Goal: Task Accomplishment & Management: Complete application form

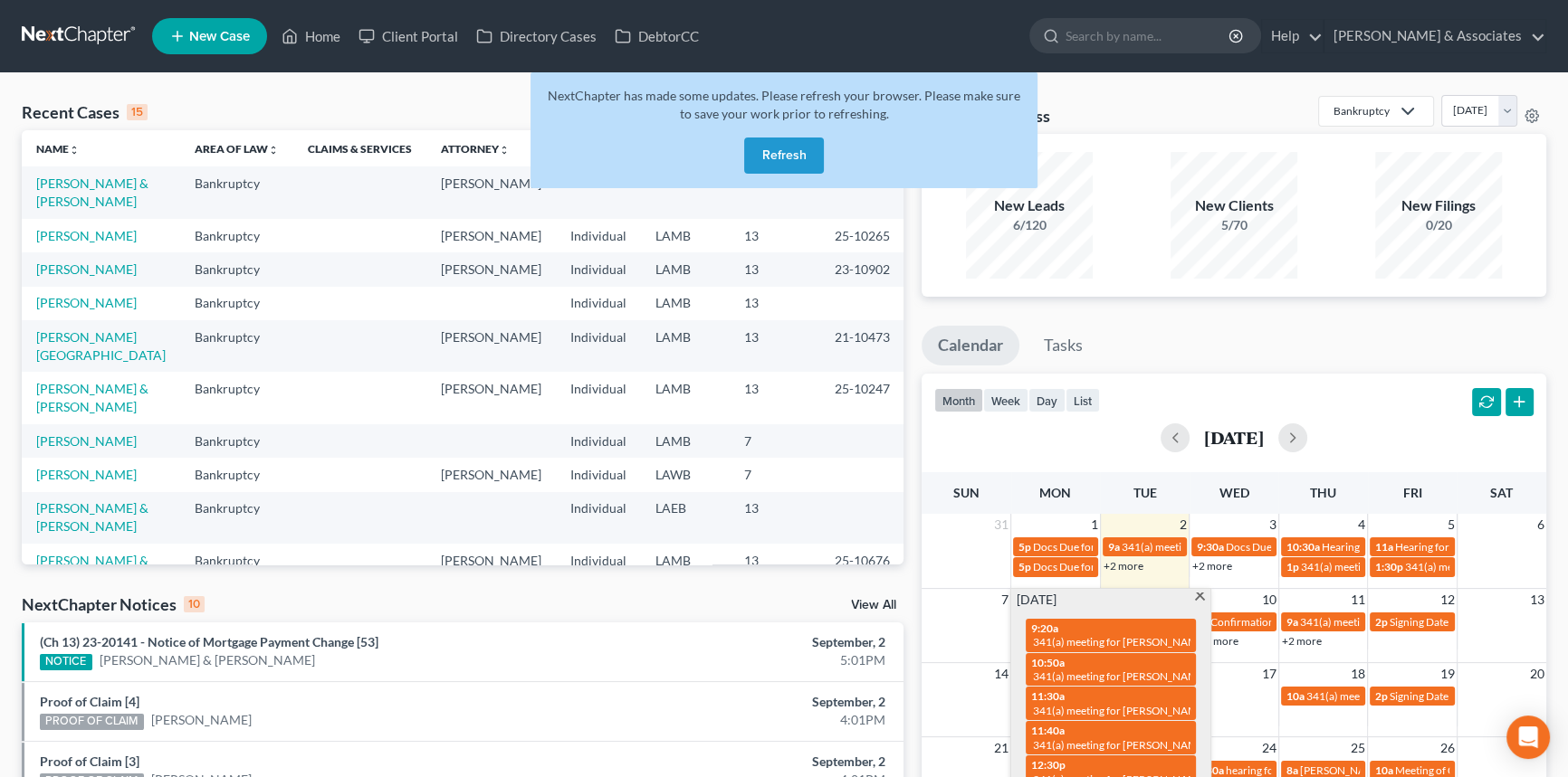
click at [775, 148] on button "Refresh" at bounding box center [783, 156] width 80 height 36
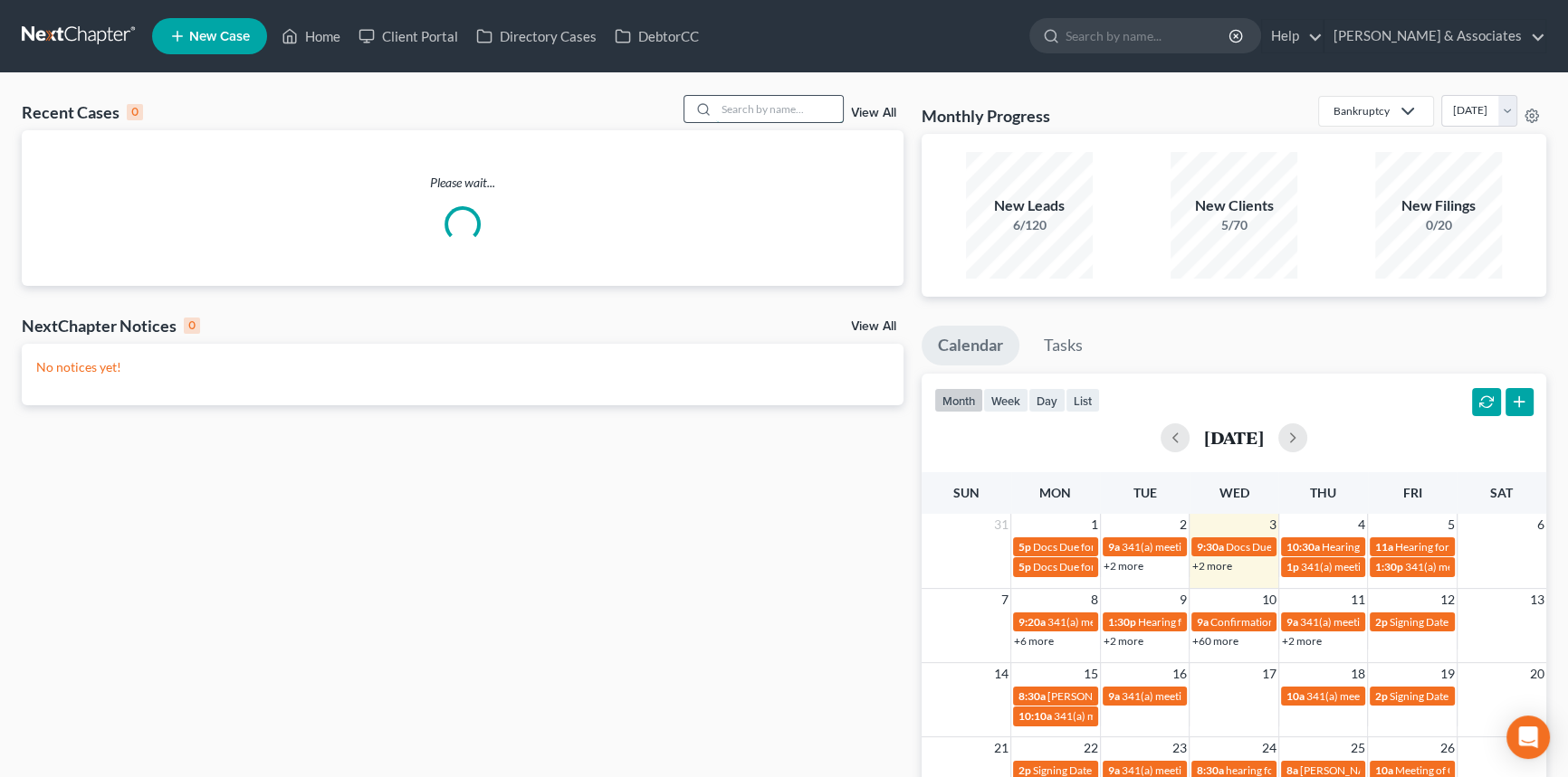
click at [774, 106] on input "search" at bounding box center [779, 108] width 127 height 27
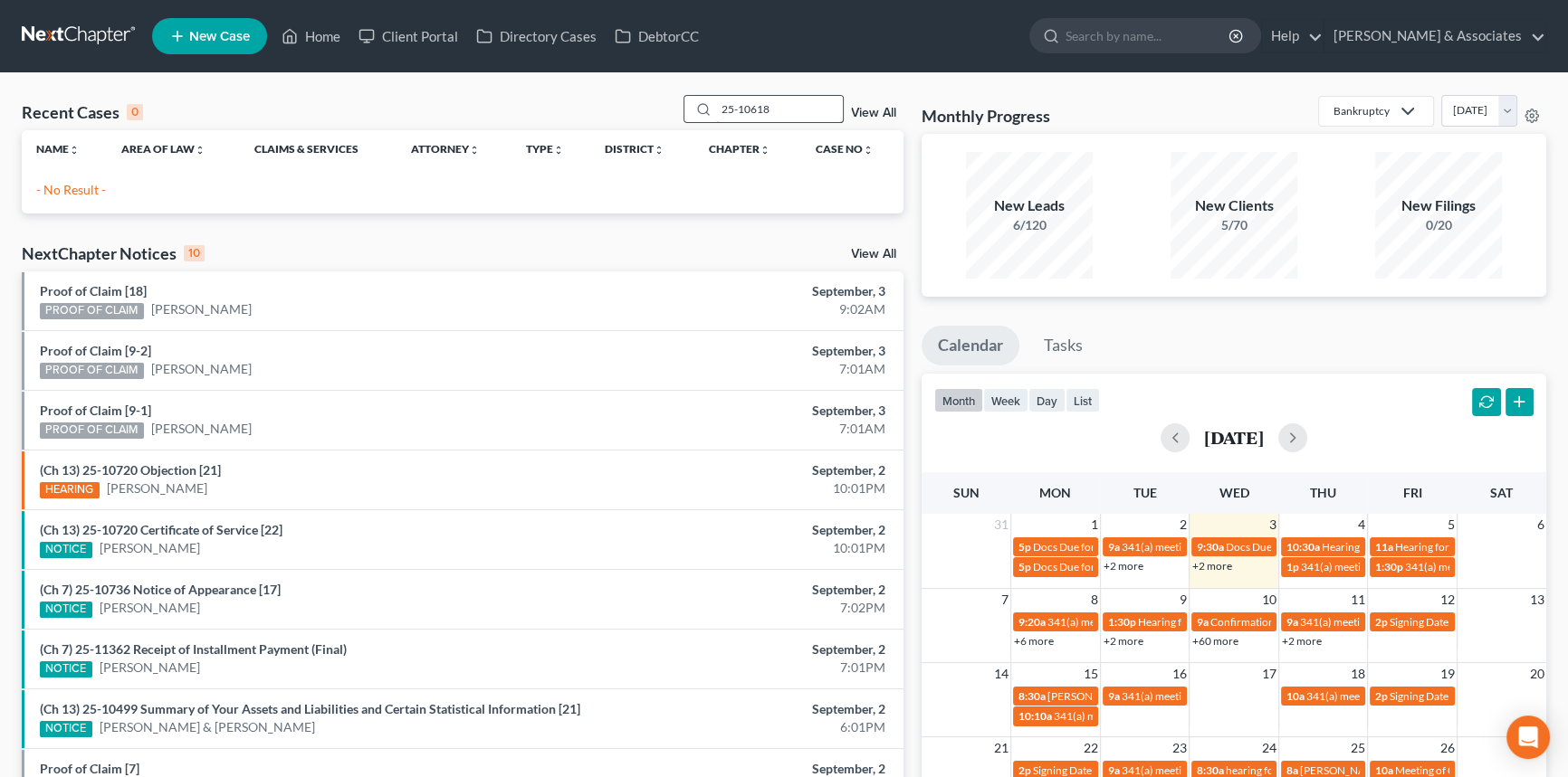
click at [778, 105] on input "25-10618" at bounding box center [779, 108] width 127 height 27
type input "[PERSON_NAME]"
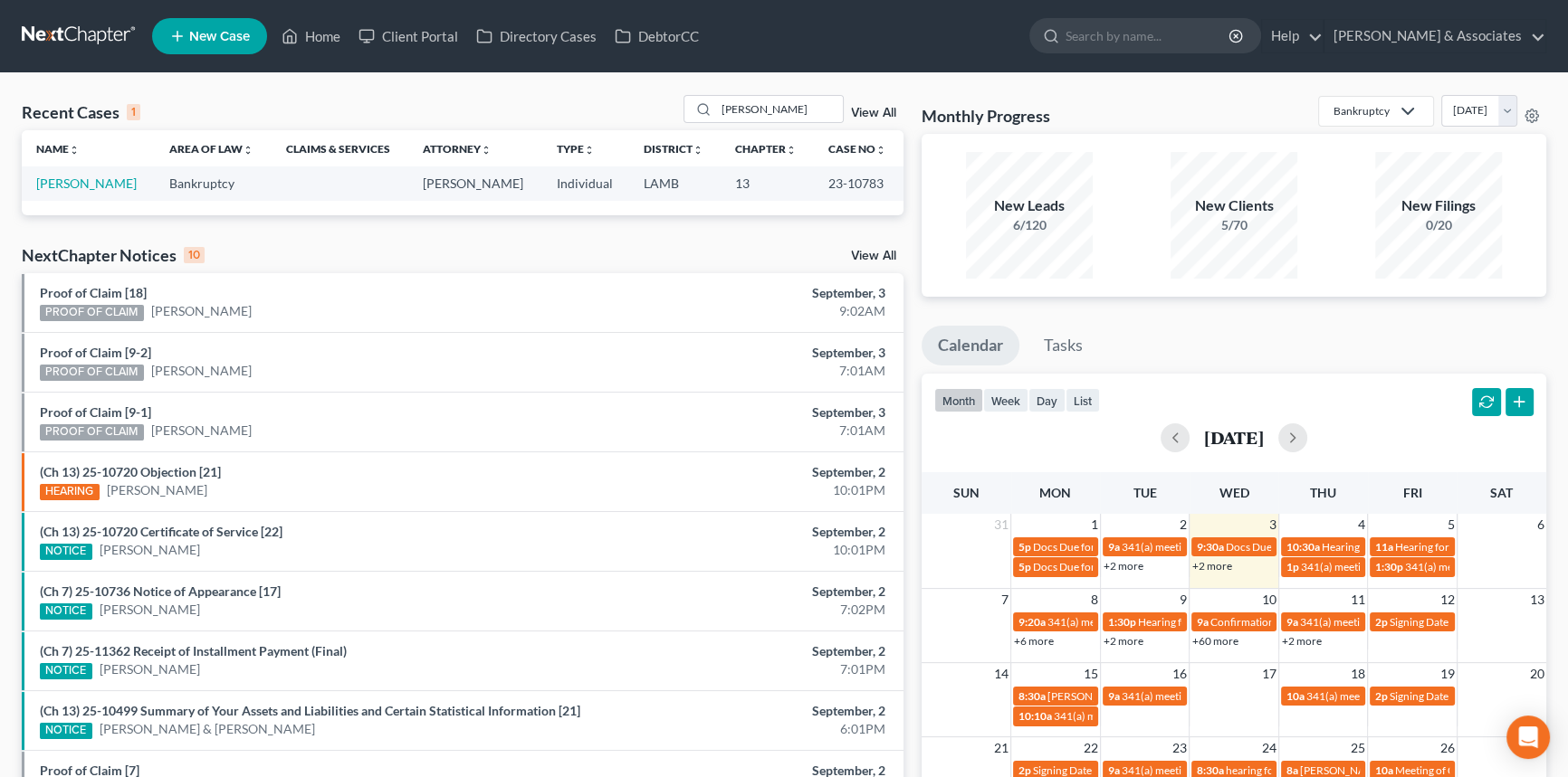
click at [95, 198] on td "[PERSON_NAME]" at bounding box center [88, 183] width 133 height 33
click at [97, 185] on link "[PERSON_NAME]" at bounding box center [87, 183] width 100 height 16
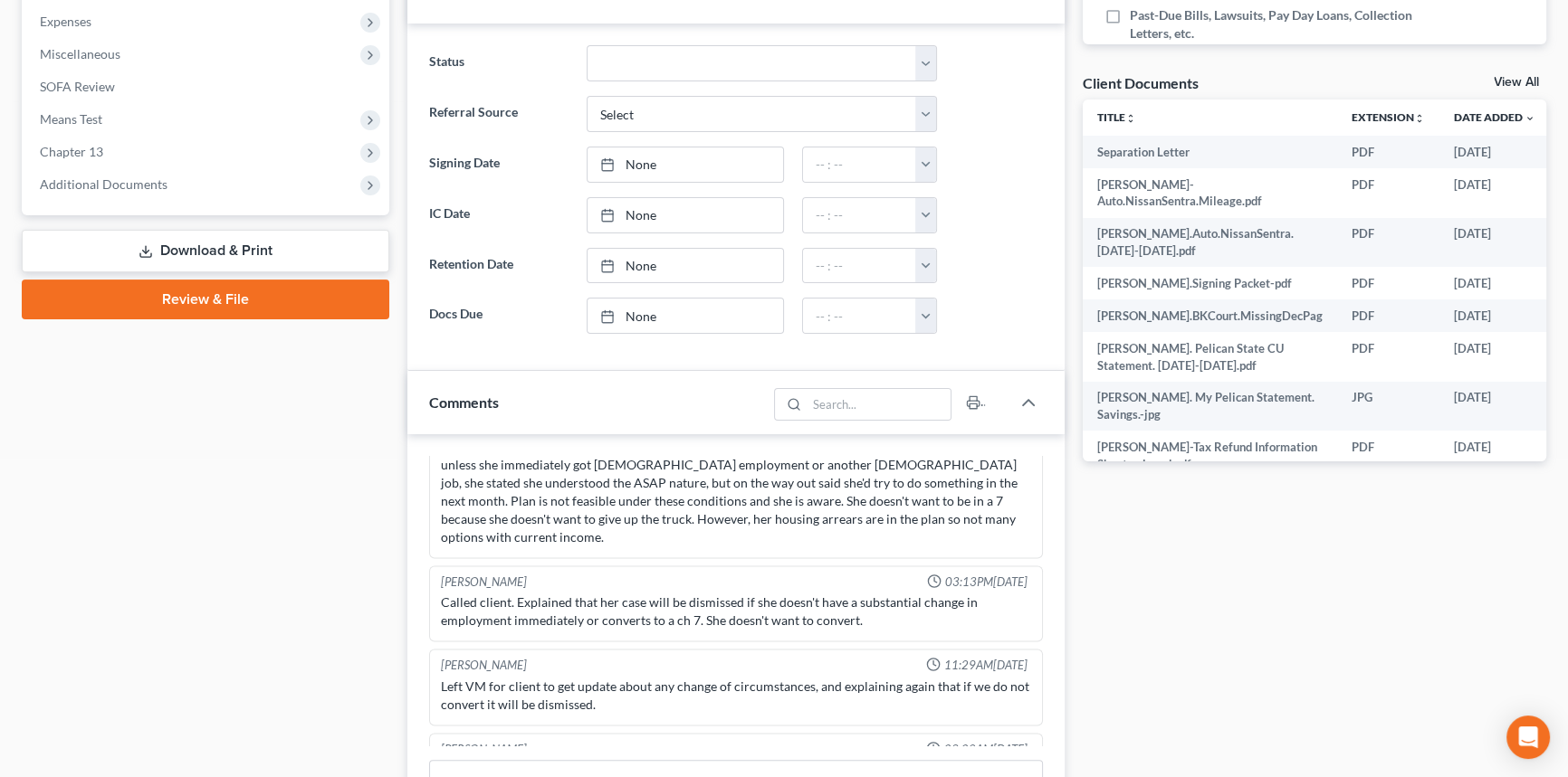
scroll to position [329, 0]
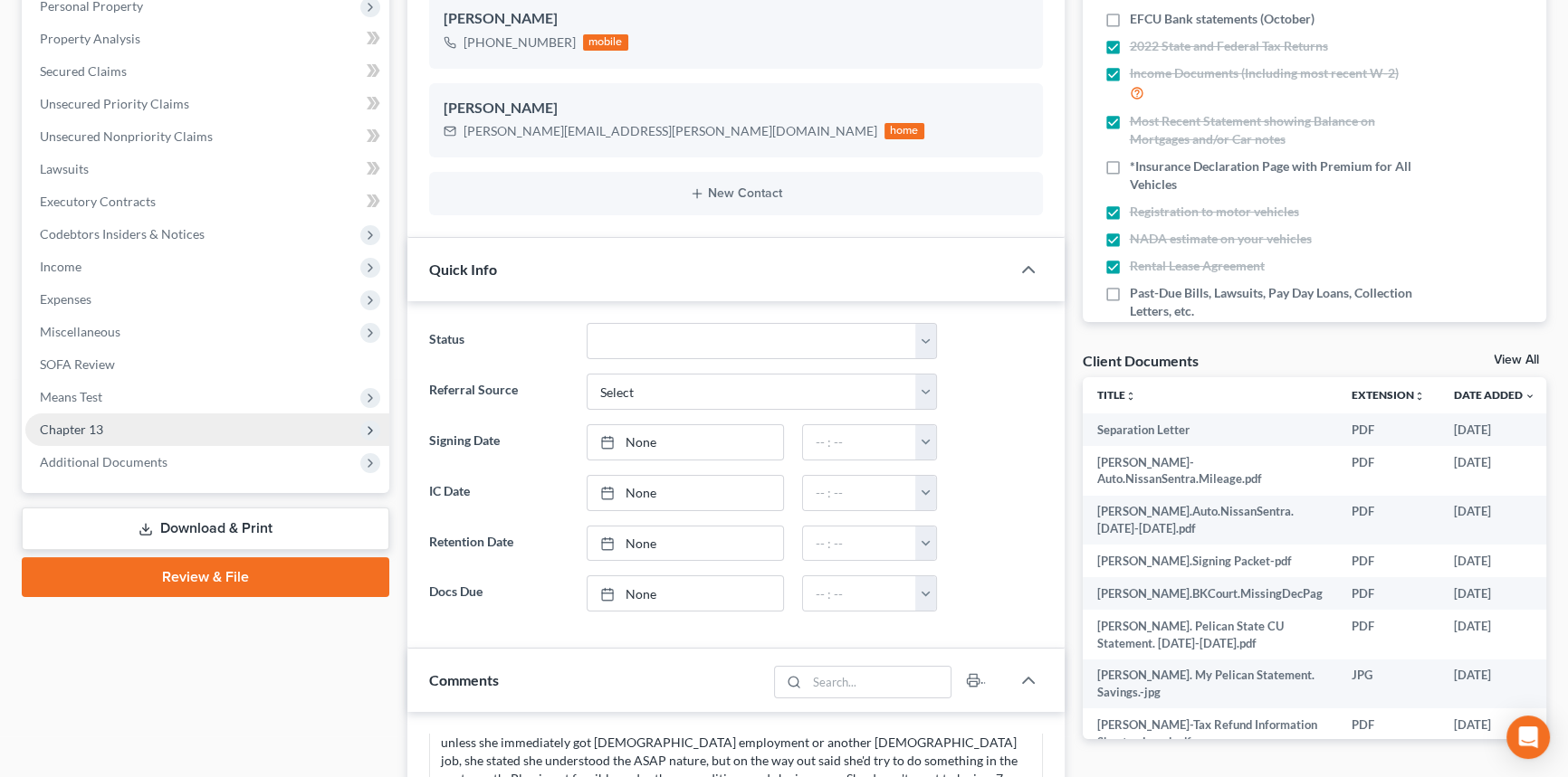
click at [145, 419] on span "Chapter 13" at bounding box center [207, 429] width 363 height 32
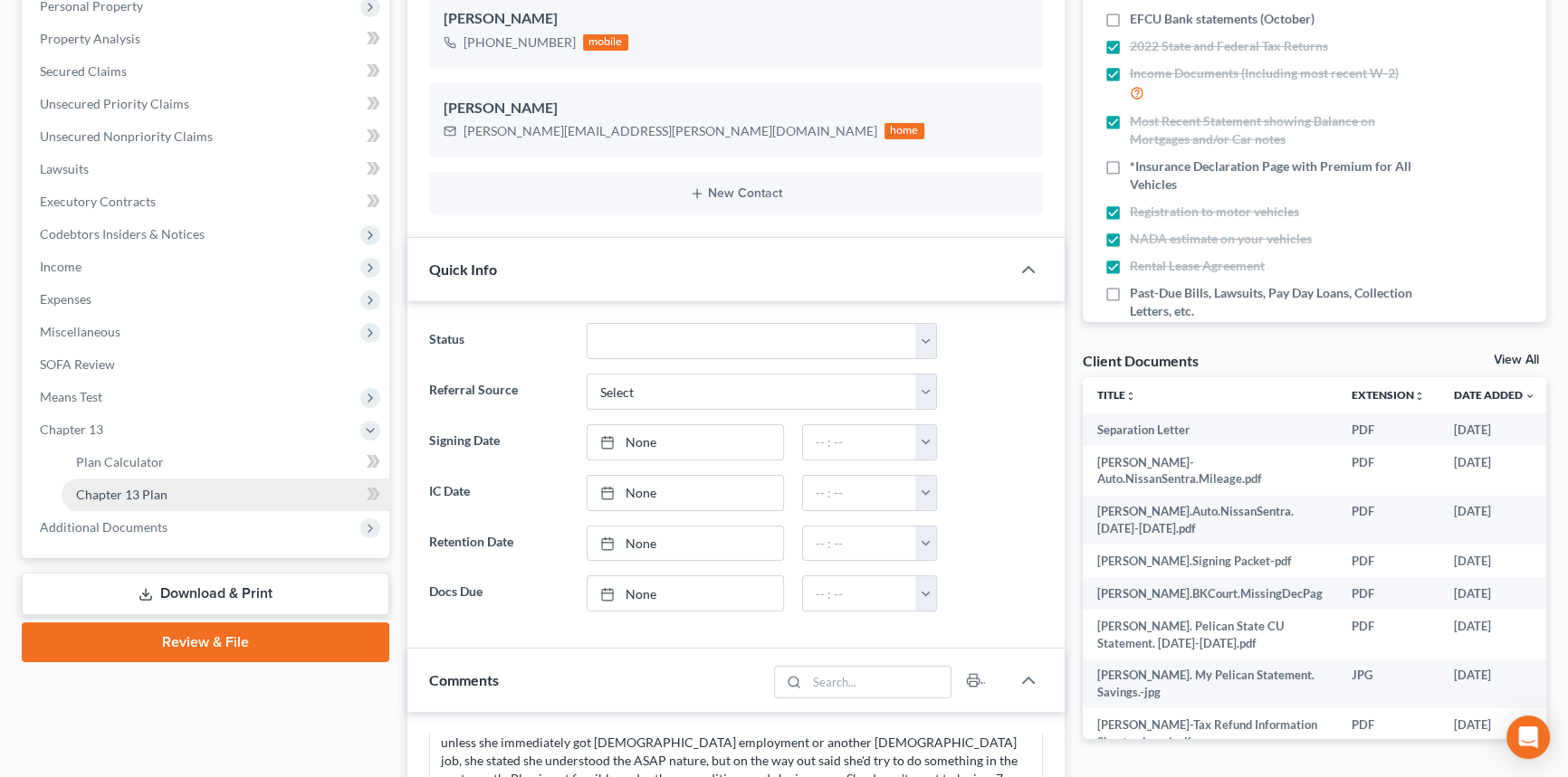
click at [185, 494] on link "Chapter 13 Plan" at bounding box center [225, 494] width 328 height 32
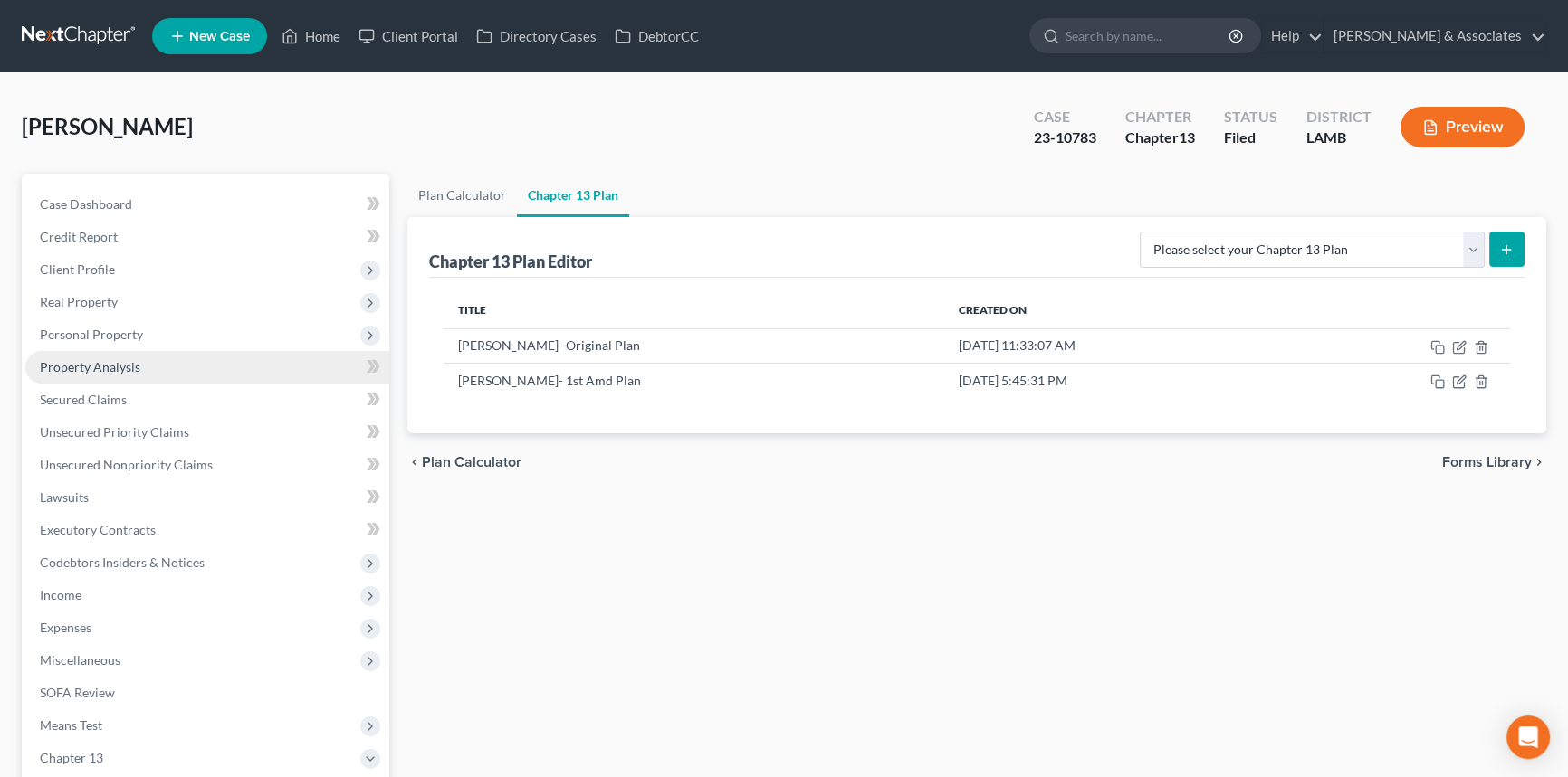
click at [225, 367] on link "Property Analysis" at bounding box center [207, 367] width 363 height 32
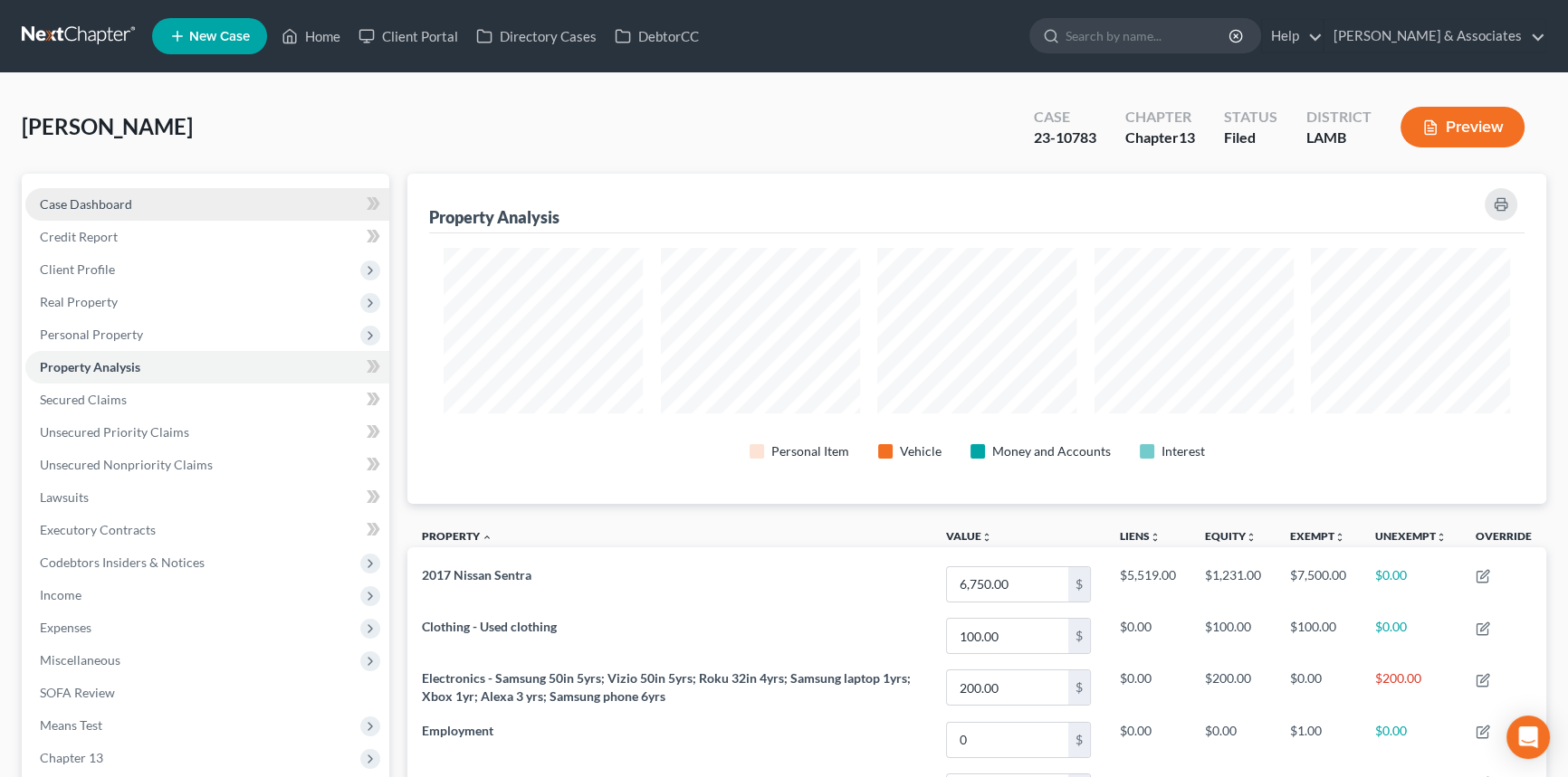
click at [136, 213] on link "Case Dashboard" at bounding box center [207, 204] width 363 height 32
select select "0"
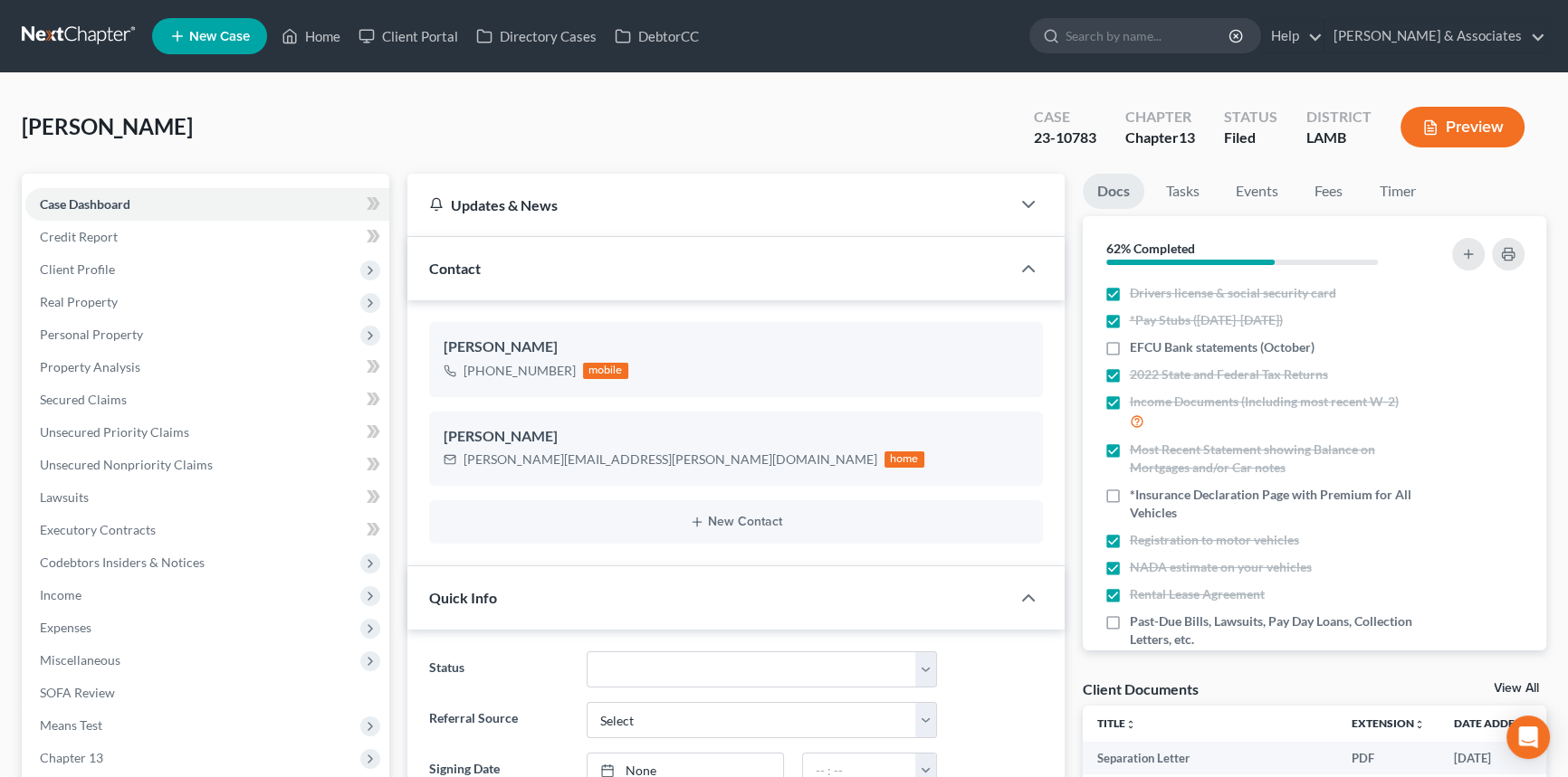
scroll to position [1221, 0]
click at [160, 395] on link "Secured Claims" at bounding box center [207, 400] width 363 height 32
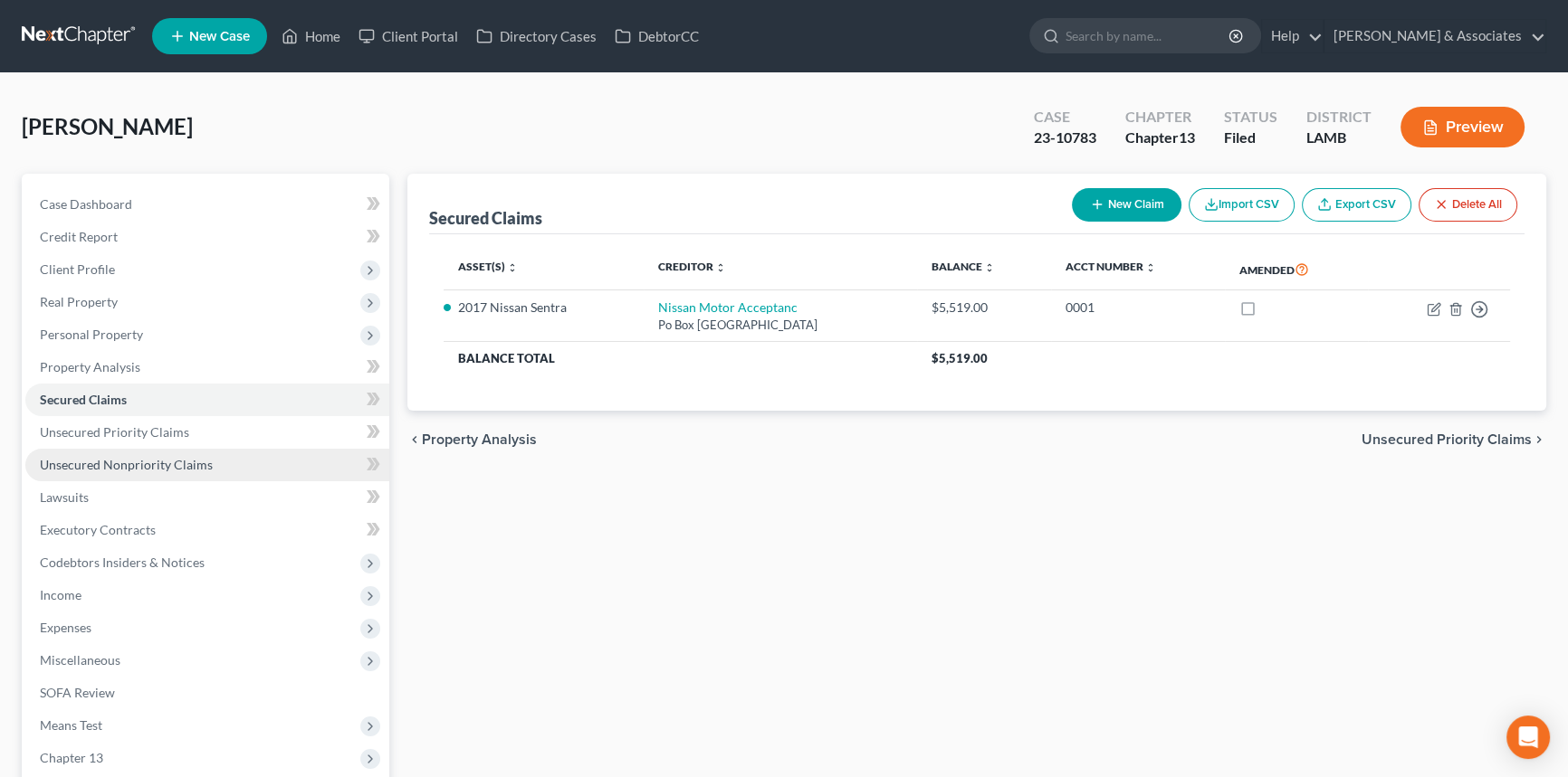
click at [92, 463] on span "Unsecured Nonpriority Claims" at bounding box center [126, 465] width 173 height 16
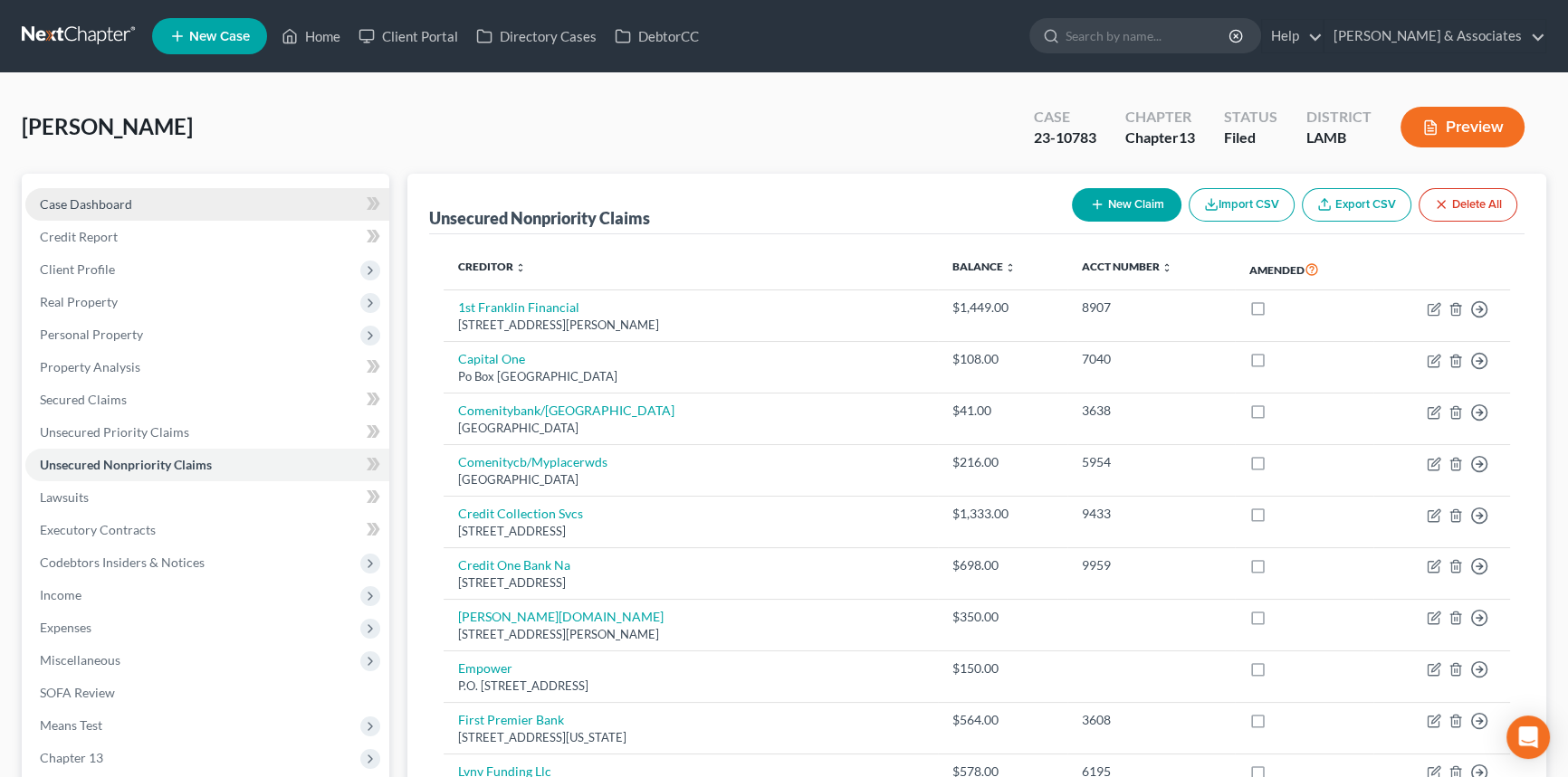
drag, startPoint x: 195, startPoint y: 200, endPoint x: 253, endPoint y: 185, distance: 59.9
click at [195, 200] on link "Case Dashboard" at bounding box center [207, 204] width 363 height 32
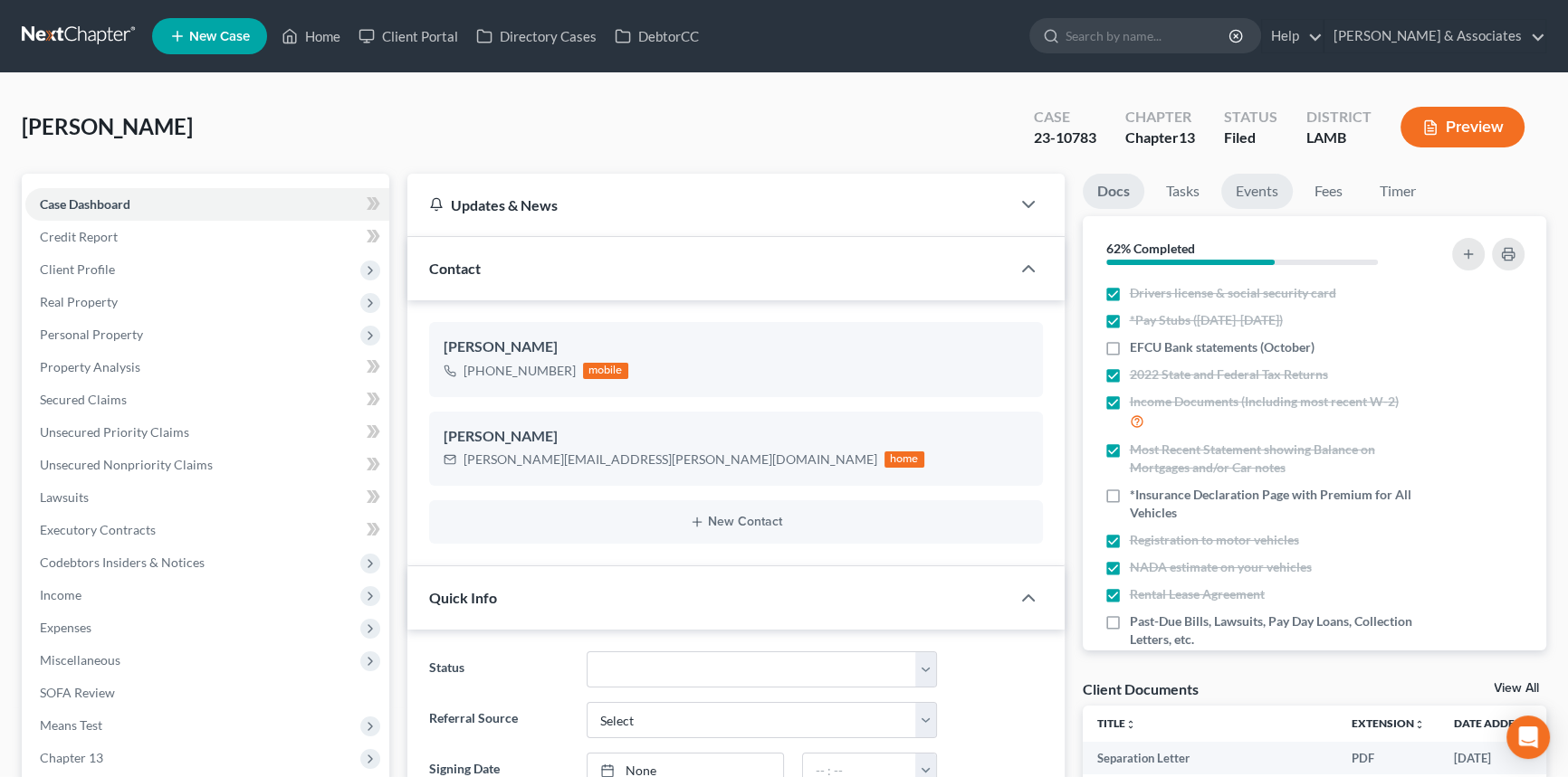
scroll to position [1221, 0]
click at [140, 263] on span "Client Profile" at bounding box center [207, 269] width 363 height 32
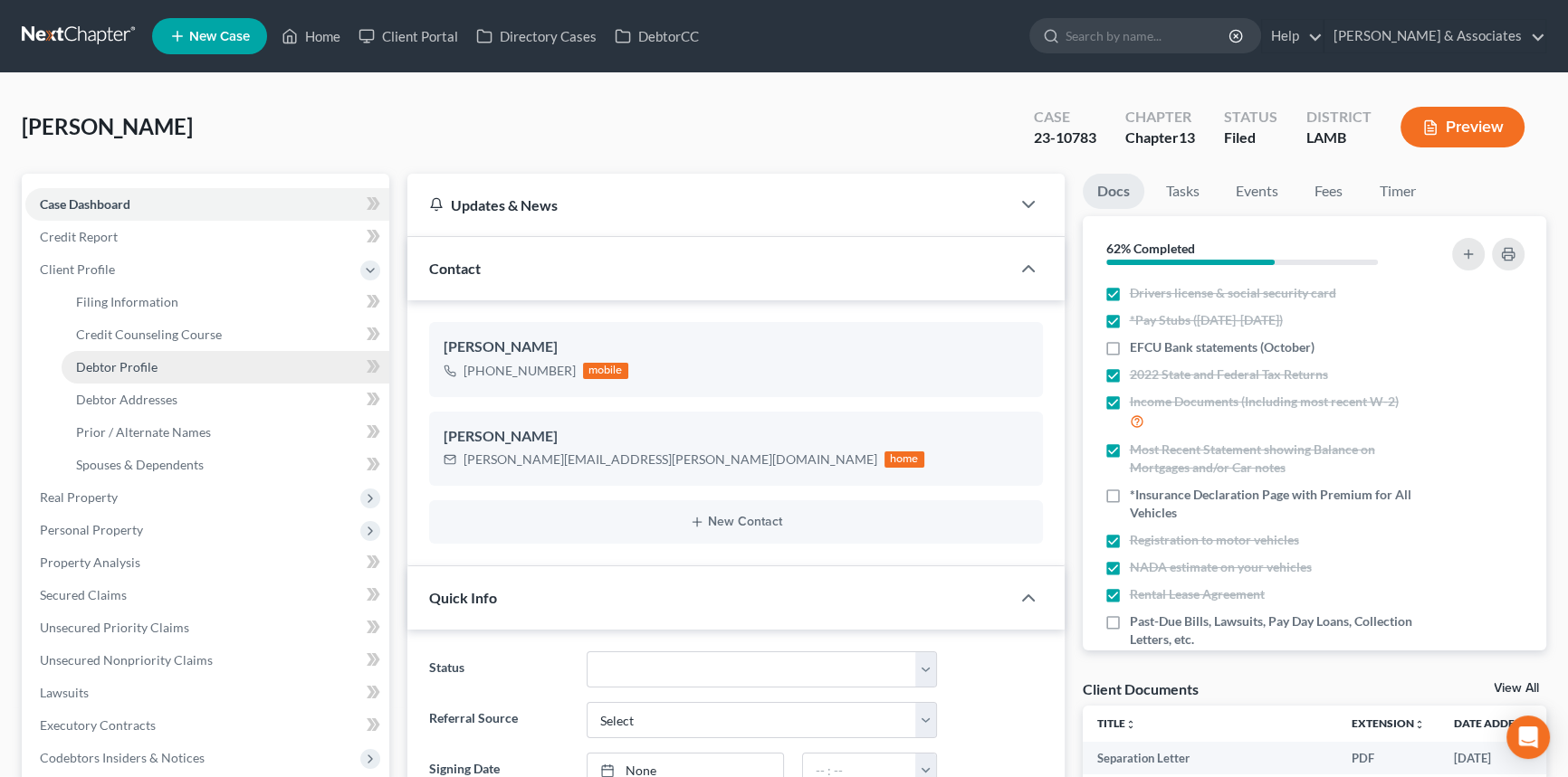
click at [151, 359] on span "Debtor Profile" at bounding box center [116, 367] width 82 height 16
select select "0"
select select "1"
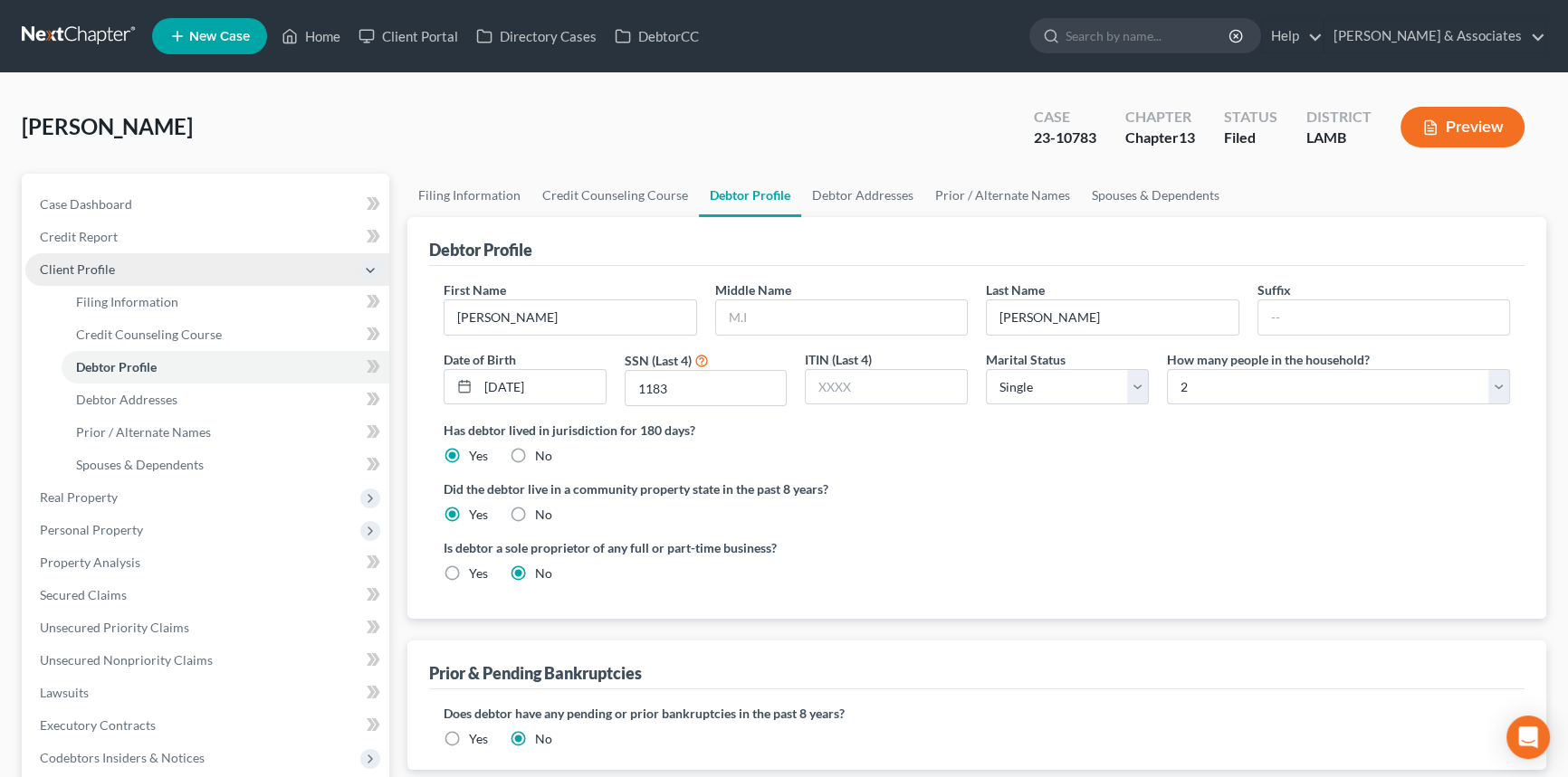
click at [163, 264] on span "Client Profile" at bounding box center [207, 269] width 363 height 32
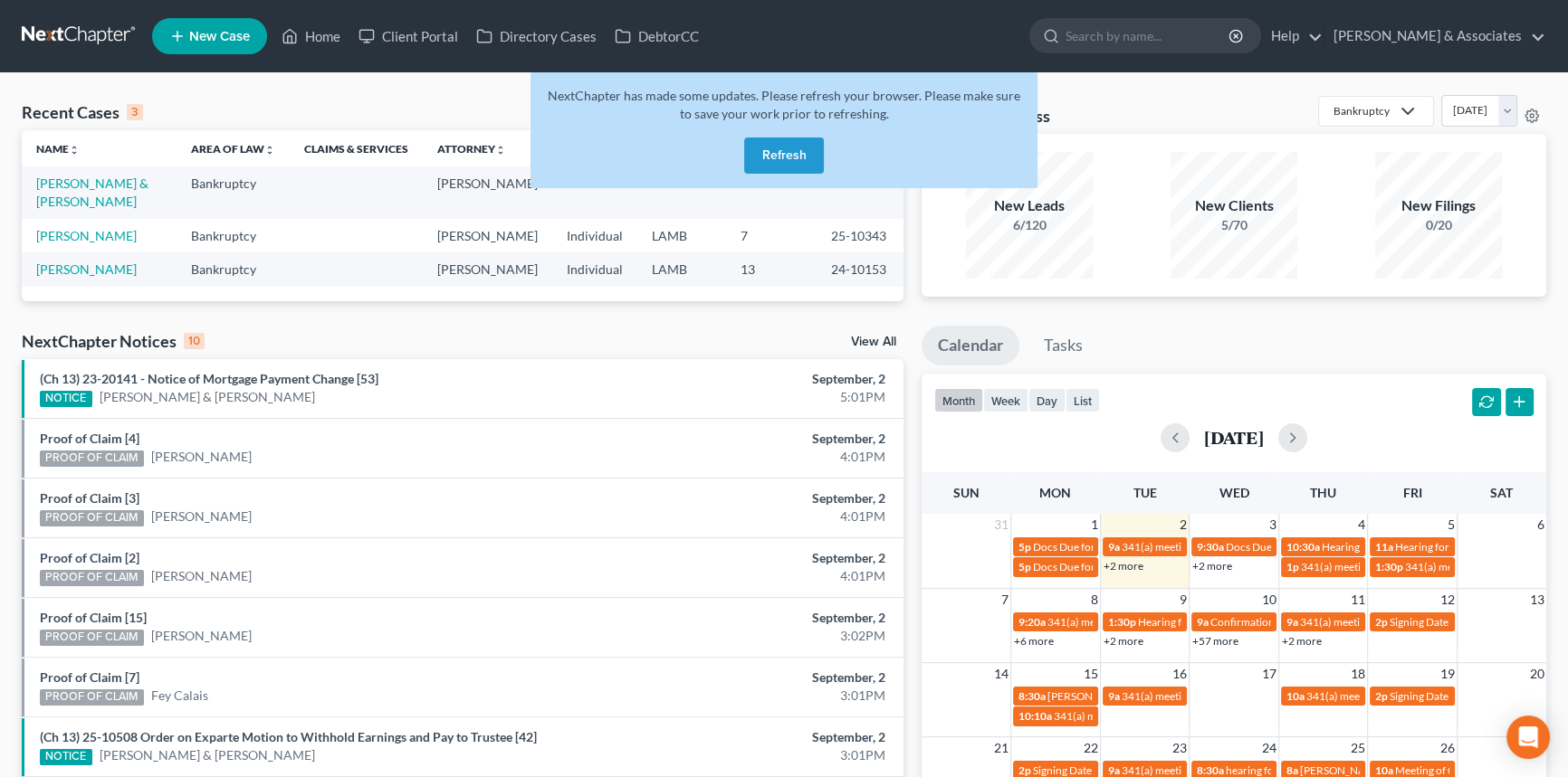
click at [787, 154] on button "Refresh" at bounding box center [783, 156] width 80 height 36
